Goal: Find specific page/section: Find specific page/section

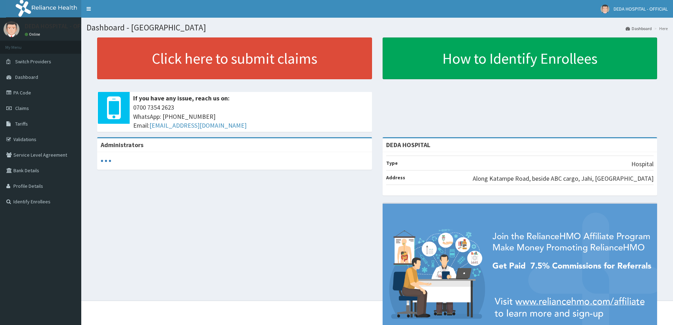
click at [28, 91] on link "PA Code" at bounding box center [40, 93] width 81 height 16
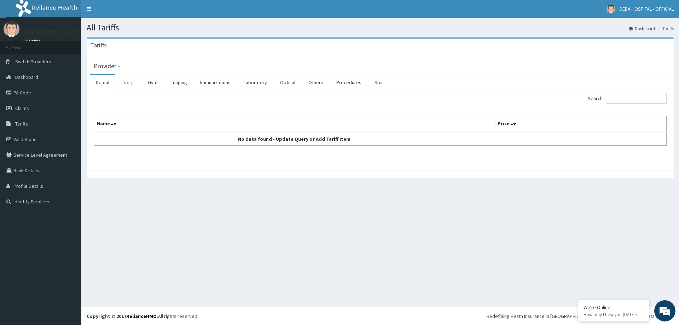
click at [130, 83] on link "Drugs" at bounding box center [129, 82] width 24 height 15
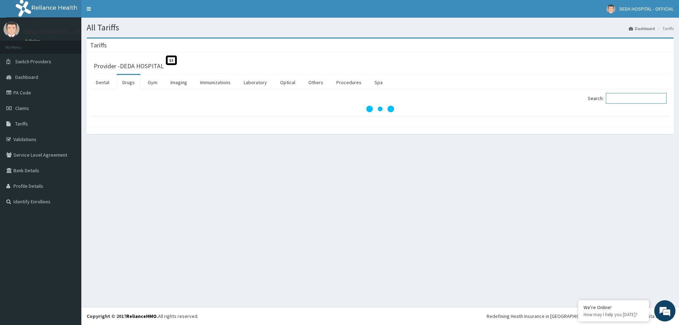
click at [637, 96] on input "Search:" at bounding box center [635, 98] width 61 height 11
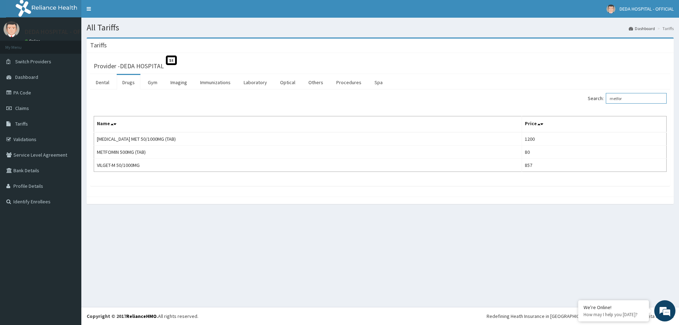
type input "metfor"
click at [22, 90] on link "PA Code" at bounding box center [40, 93] width 81 height 16
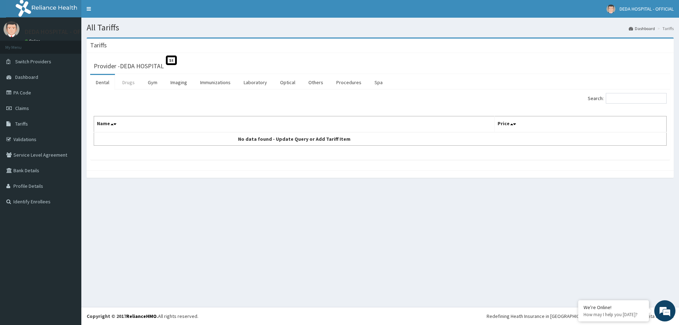
click at [130, 82] on link "Drugs" at bounding box center [129, 82] width 24 height 15
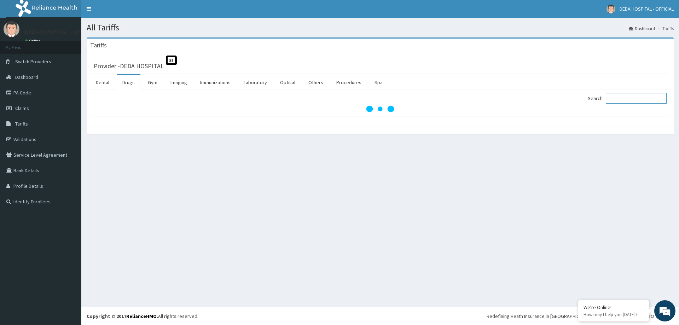
click at [613, 98] on input "Search:" at bounding box center [635, 98] width 61 height 11
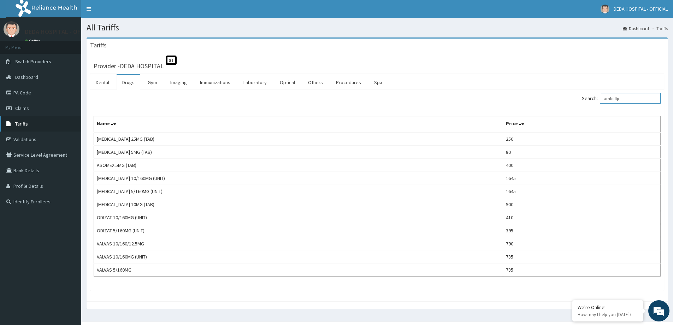
type input "amlodip"
click at [34, 126] on link "Tariffs" at bounding box center [40, 124] width 81 height 16
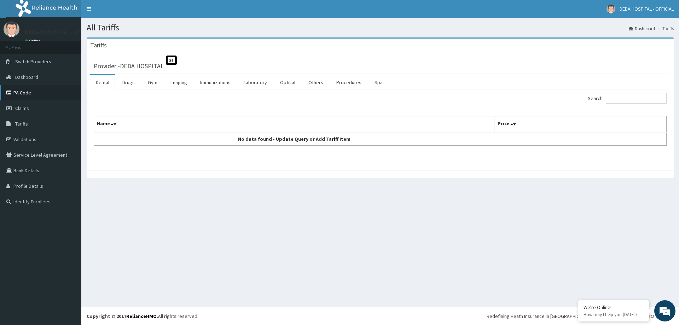
click at [20, 91] on link "PA Code" at bounding box center [40, 93] width 81 height 16
click at [34, 92] on link "PA Code" at bounding box center [40, 93] width 81 height 16
